Goal: Task Accomplishment & Management: Manage account settings

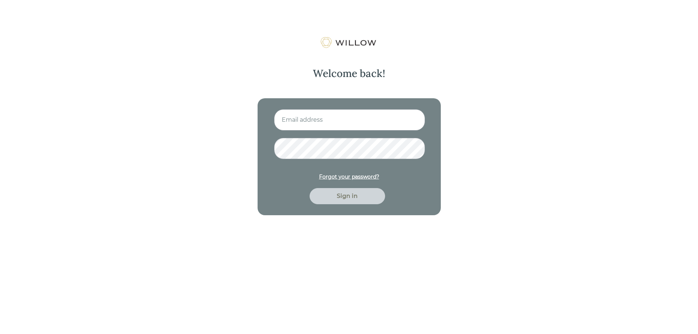
type input "[PERSON_NAME][EMAIL_ADDRESS][DOMAIN_NAME]"
click at [345, 198] on div "Sign in" at bounding box center [347, 196] width 59 height 9
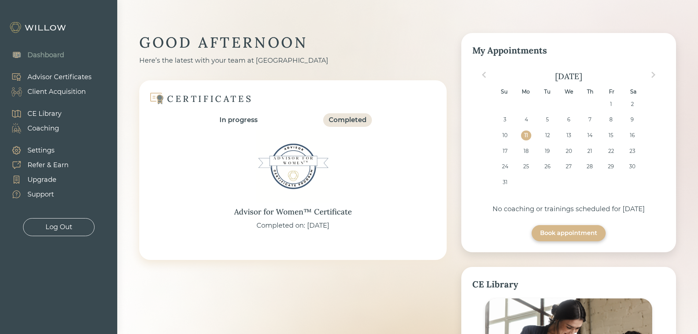
click at [64, 90] on div "Client Acquisition" at bounding box center [56, 92] width 58 height 10
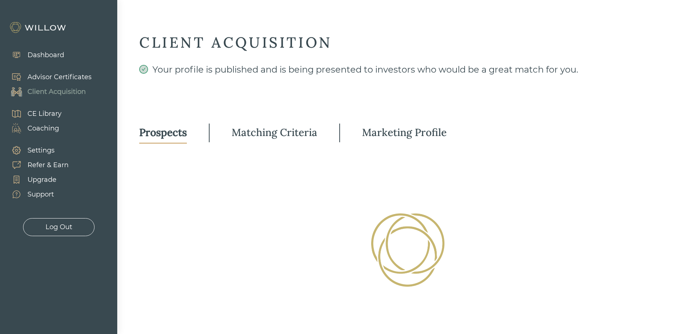
select select "3"
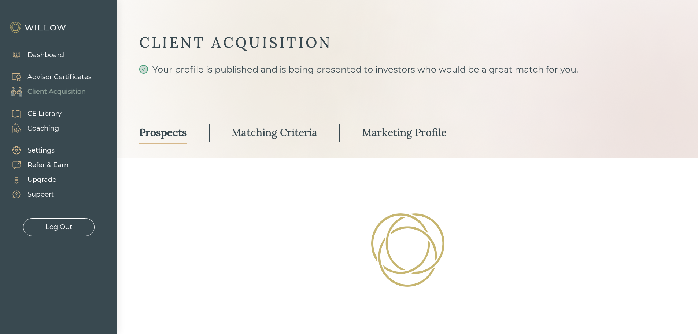
select select "2"
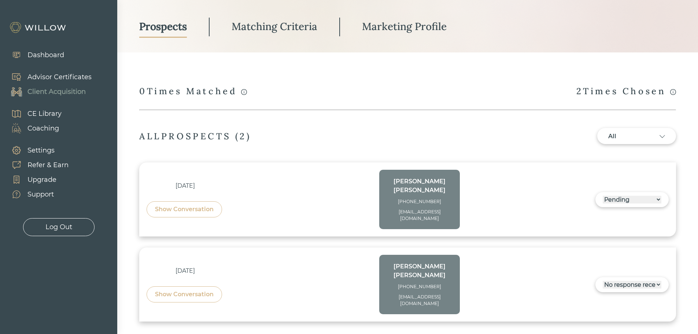
scroll to position [107, 0]
click at [656, 195] on select "------ Not ready to move forward No response received Pending Matched Not a Fit" at bounding box center [632, 199] width 59 height 8
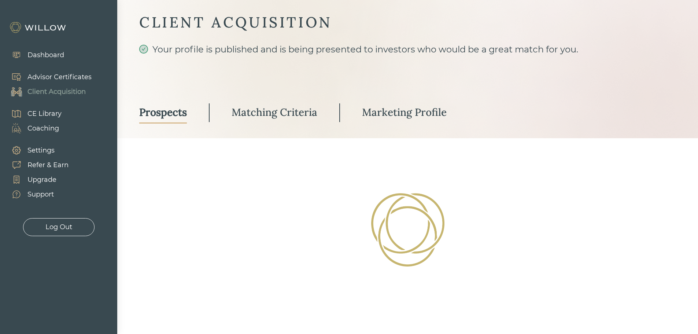
select select "2"
